Goal: Find specific page/section: Find specific page/section

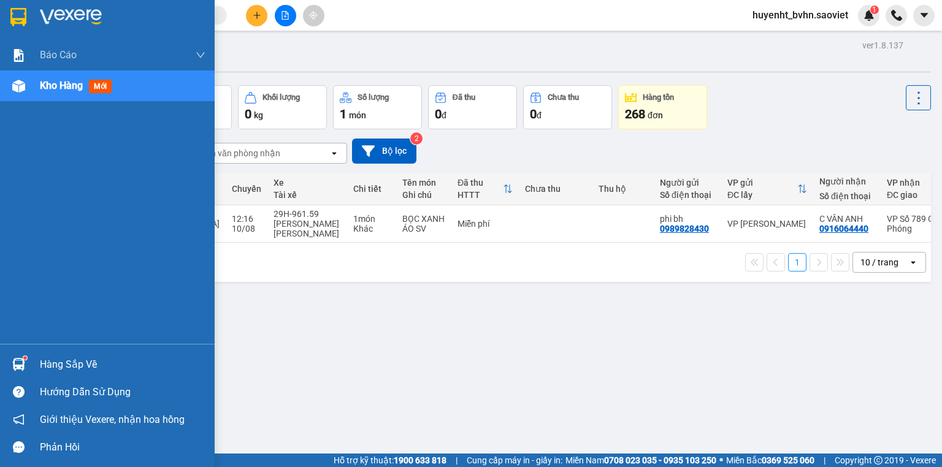
click at [26, 22] on div at bounding box center [18, 16] width 21 height 21
